Goal: Task Accomplishment & Management: Use online tool/utility

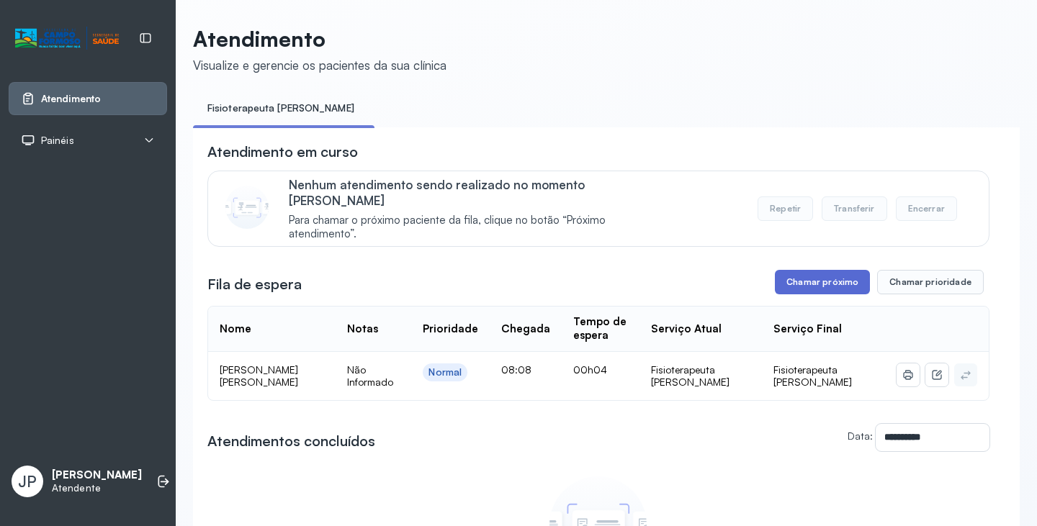
click at [819, 271] on button "Chamar próximo" at bounding box center [822, 282] width 95 height 24
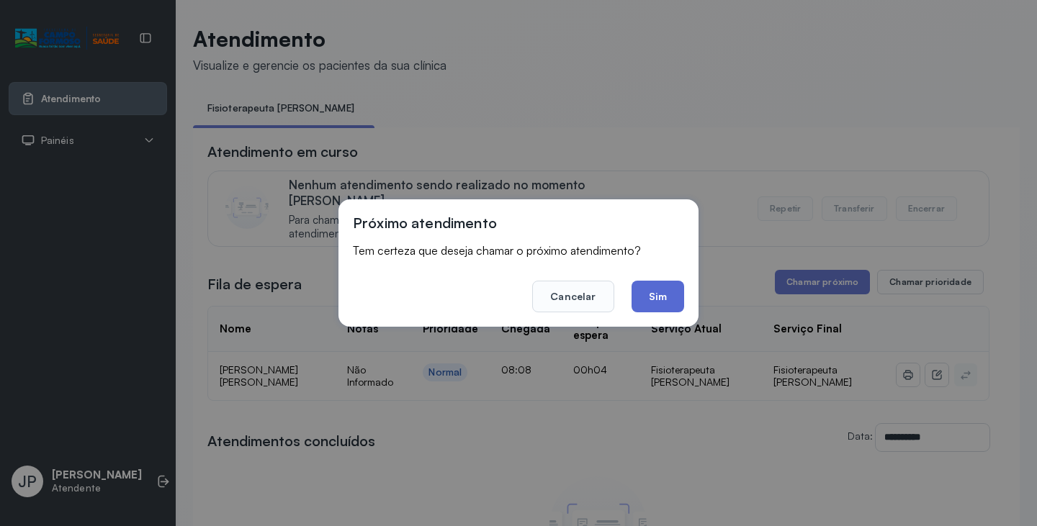
click at [649, 291] on button "Sim" at bounding box center [657, 297] width 53 height 32
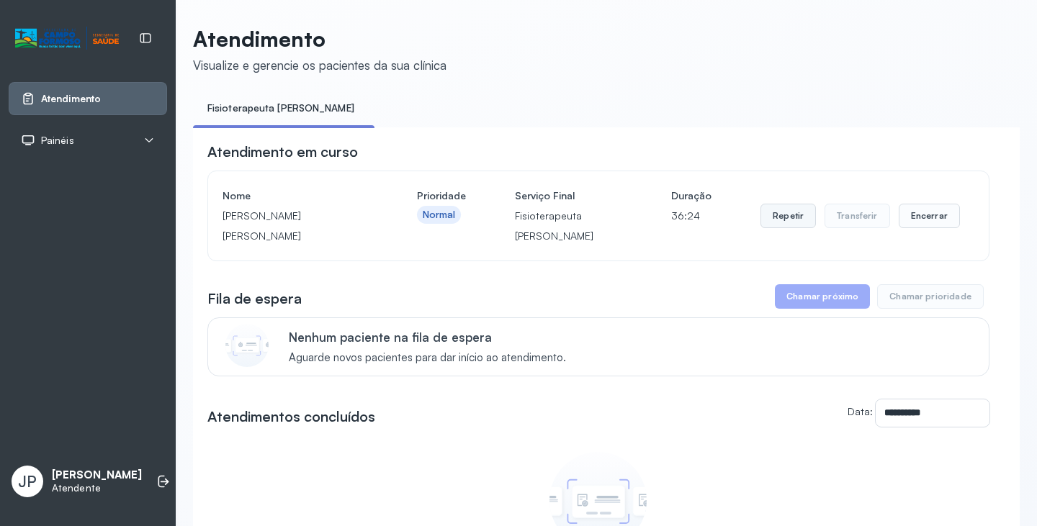
click at [775, 222] on button "Repetir" at bounding box center [787, 216] width 55 height 24
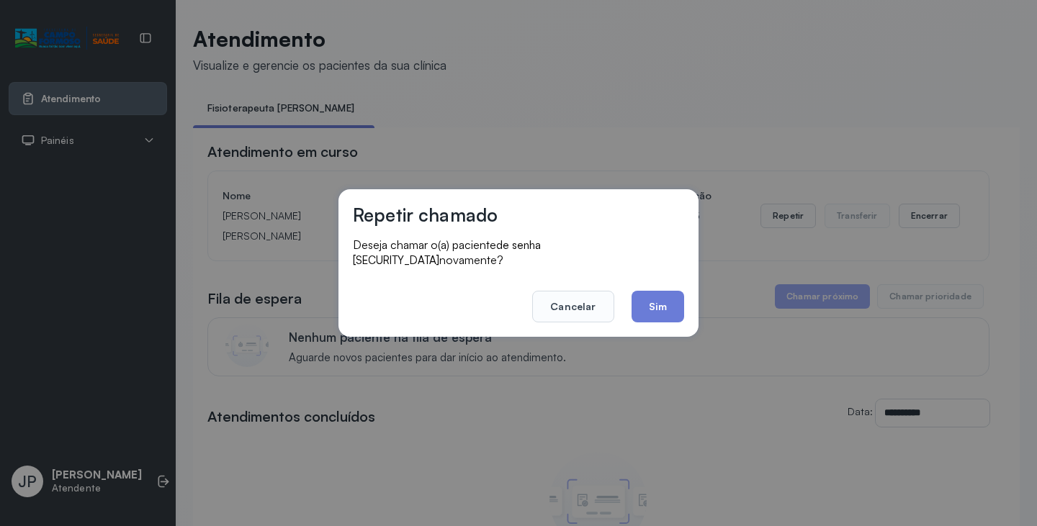
click at [687, 287] on div "Repetir chamado Deseja chamar o(a) paciente de senha [SECURITY_DATA] novamente?…" at bounding box center [518, 263] width 360 height 148
click at [675, 297] on button "Sim" at bounding box center [657, 307] width 53 height 32
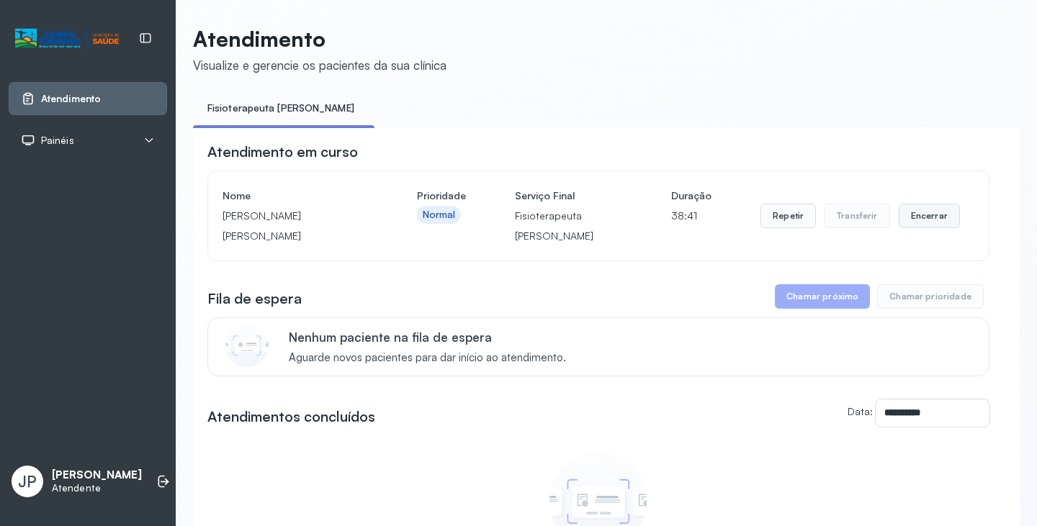
click at [916, 210] on button "Encerrar" at bounding box center [928, 216] width 61 height 24
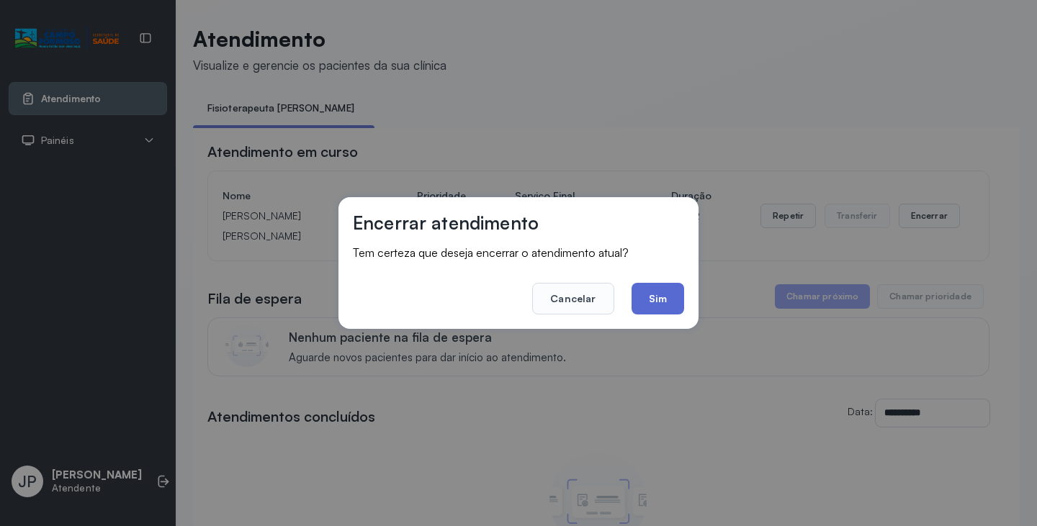
click at [652, 290] on button "Sim" at bounding box center [657, 299] width 53 height 32
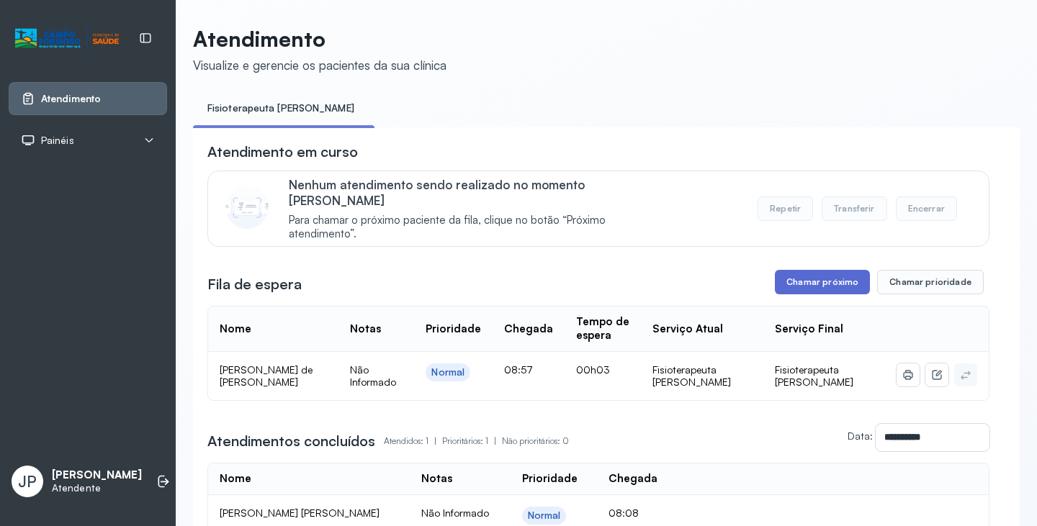
click at [816, 279] on button "Chamar próximo" at bounding box center [822, 282] width 95 height 24
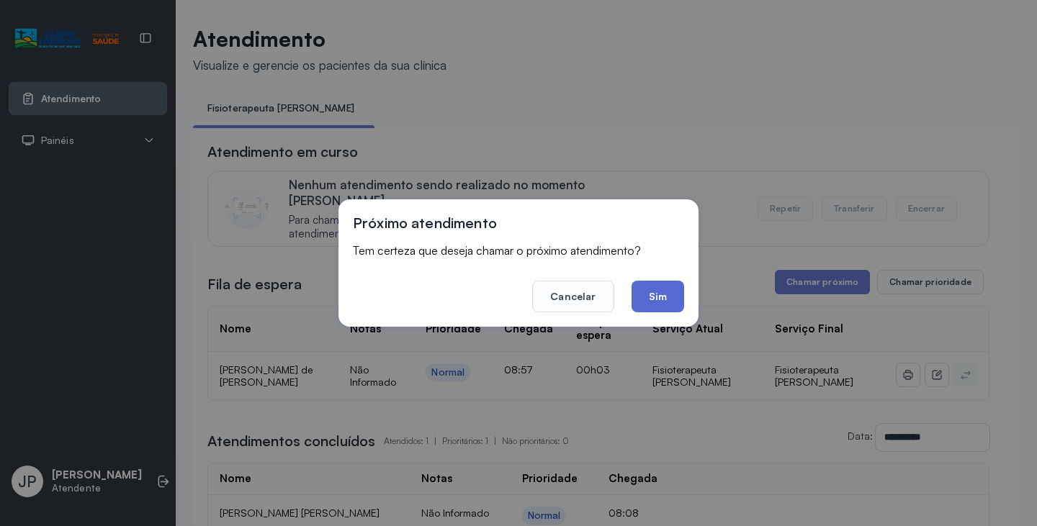
click at [640, 302] on button "Sim" at bounding box center [657, 297] width 53 height 32
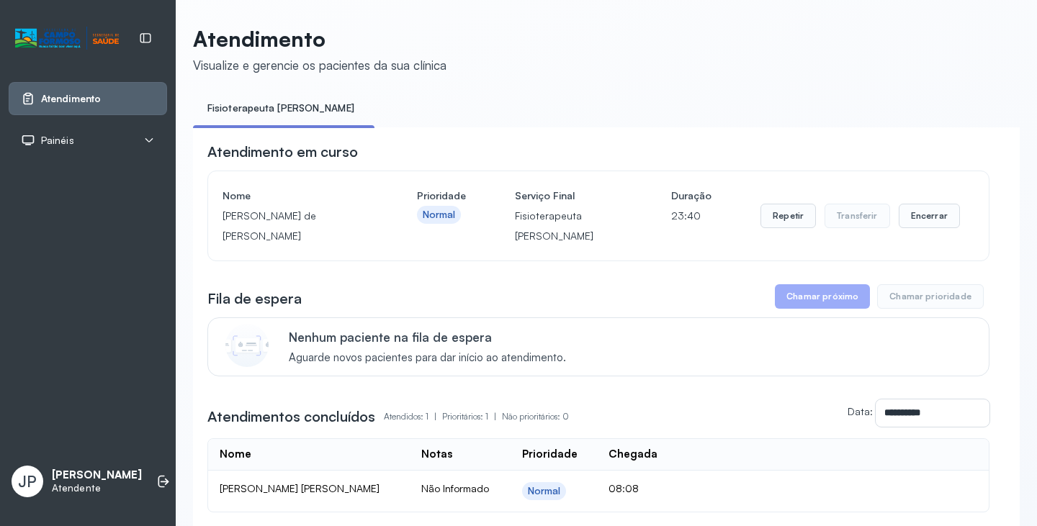
click at [905, 233] on div "Repetir Transferir Encerrar" at bounding box center [859, 216] width 199 height 60
click at [903, 227] on button "Encerrar" at bounding box center [928, 216] width 61 height 24
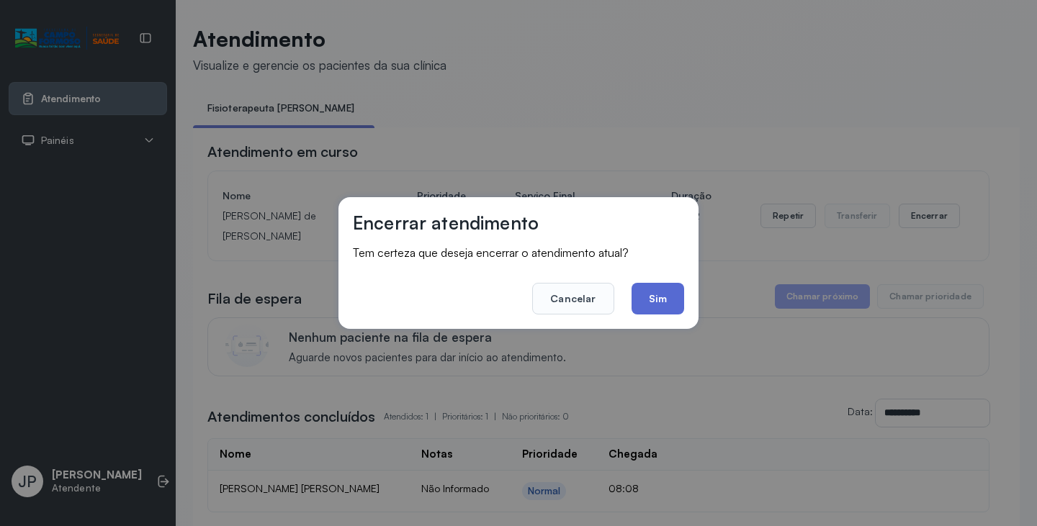
click at [648, 299] on button "Sim" at bounding box center [657, 299] width 53 height 32
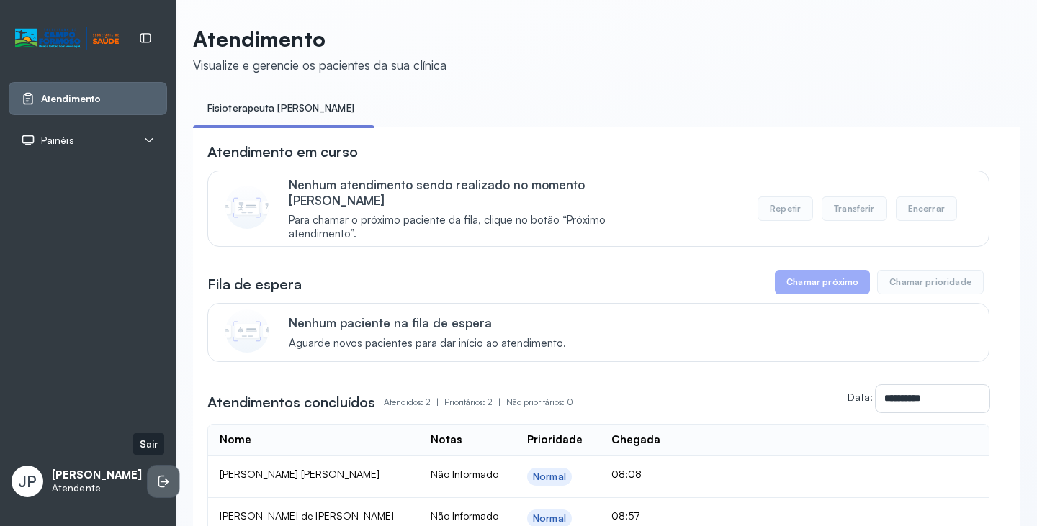
click at [156, 474] on icon at bounding box center [163, 481] width 14 height 14
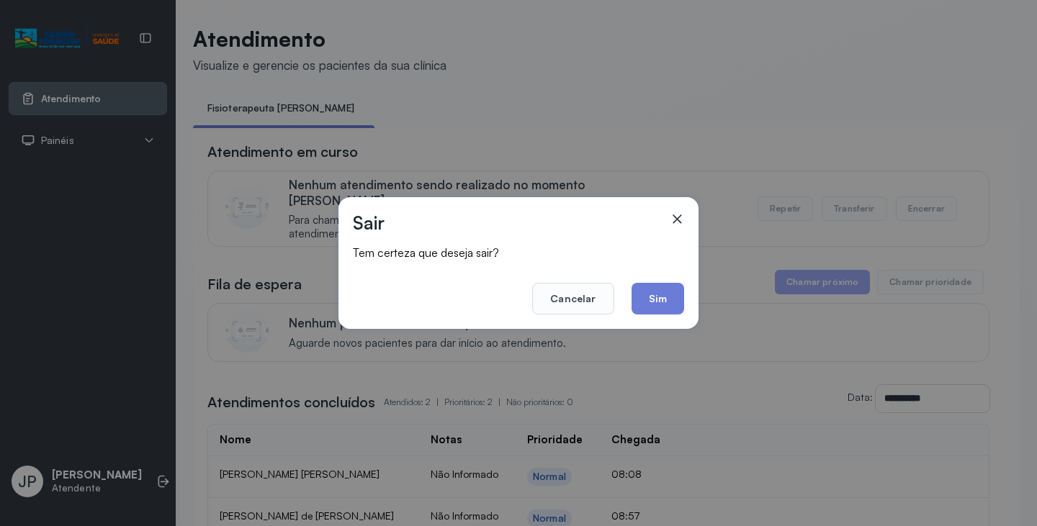
drag, startPoint x: 644, startPoint y: 288, endPoint x: 637, endPoint y: 284, distance: 8.0
click at [641, 287] on button "Sim" at bounding box center [657, 299] width 53 height 32
